Goal: Check status: Check status

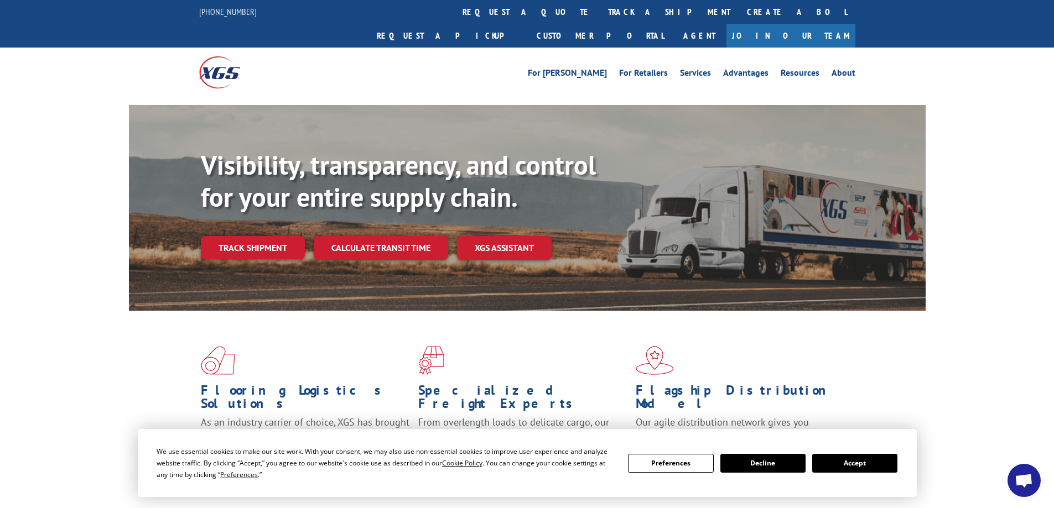
click at [837, 464] on button "Accept" at bounding box center [854, 463] width 85 height 19
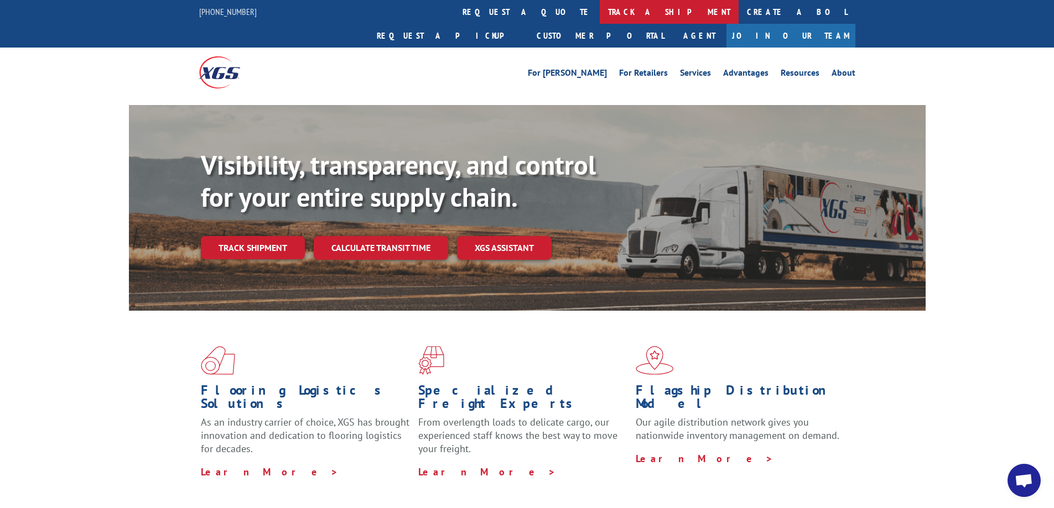
click at [600, 9] on link "track a shipment" at bounding box center [669, 12] width 139 height 24
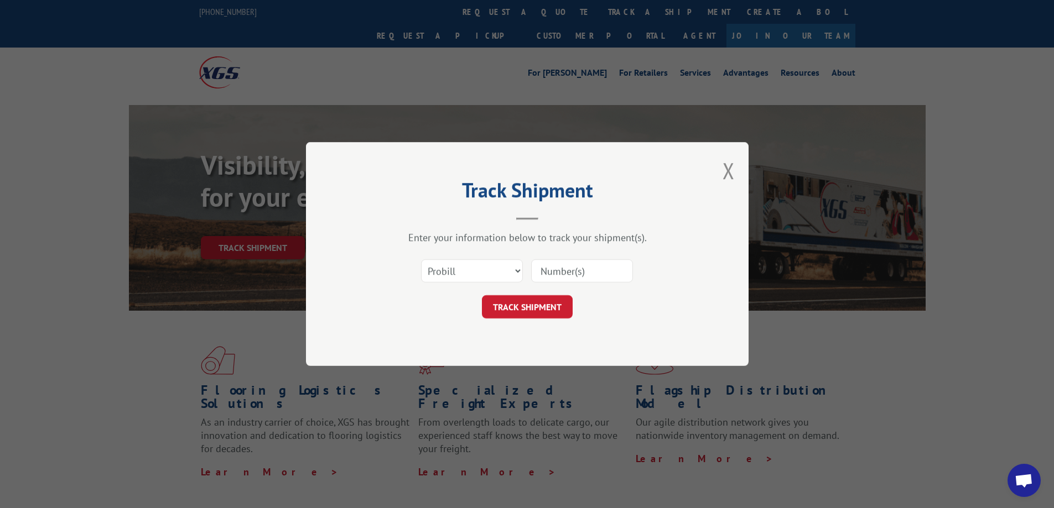
click at [560, 269] on input at bounding box center [582, 270] width 102 height 23
type input "17402820"
click at [532, 314] on button "TRACK SHIPMENT" at bounding box center [527, 306] width 91 height 23
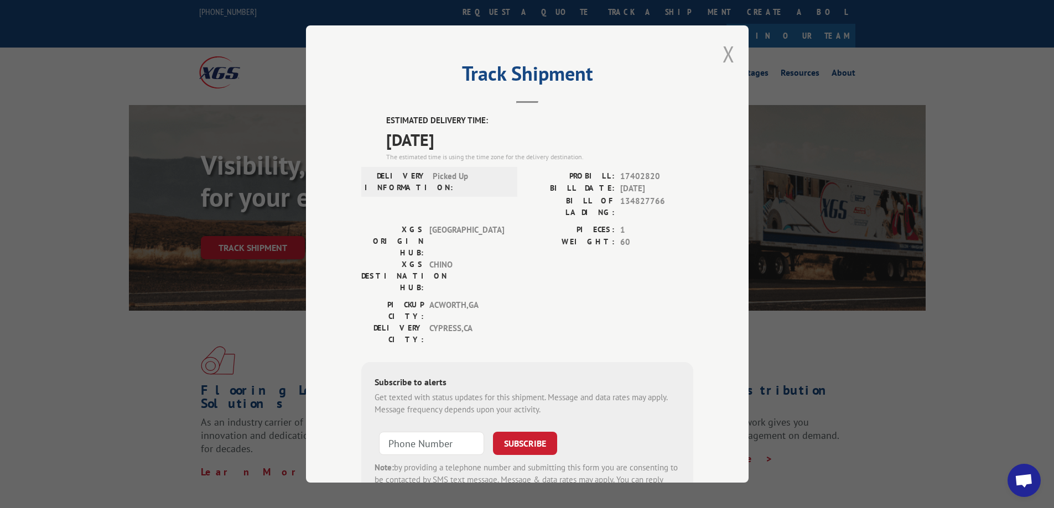
click at [723, 51] on button "Close modal" at bounding box center [729, 53] width 12 height 29
